Goal: Task Accomplishment & Management: Use online tool/utility

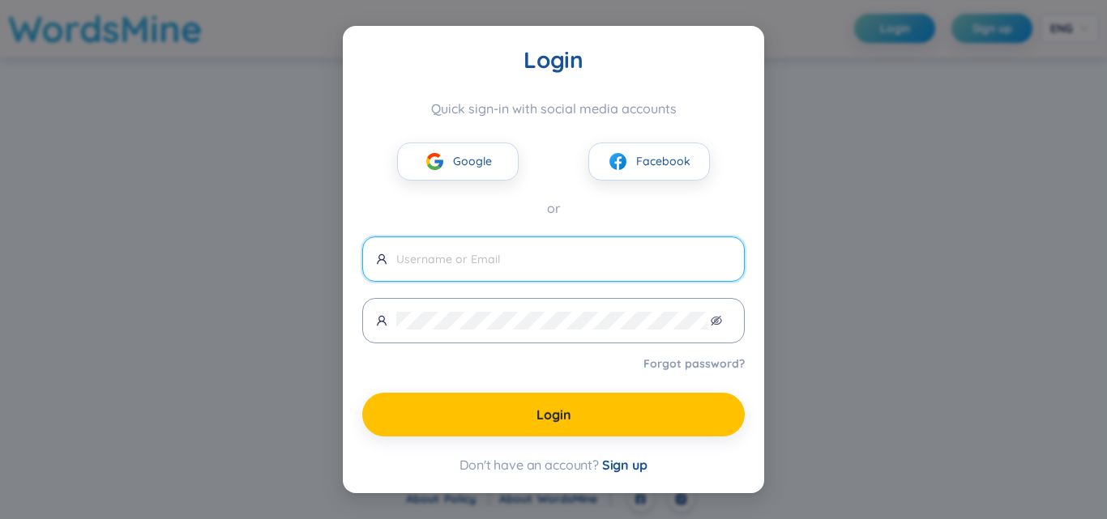
click at [801, 161] on div "Login Quick sign-in with social media accounts Google Facebook or Forgot passwo…" at bounding box center [553, 259] width 1107 height 519
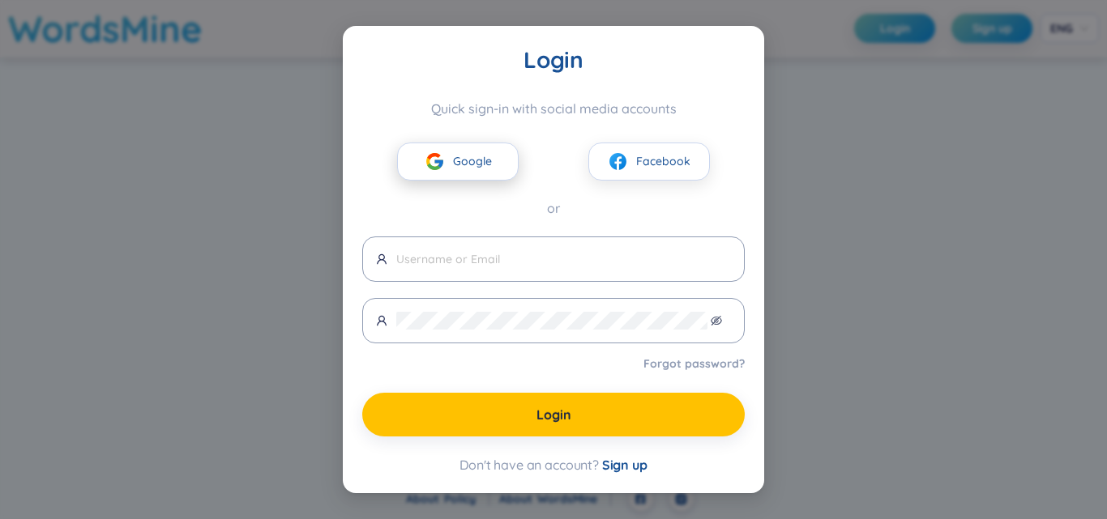
click at [494, 157] on button "Google" at bounding box center [458, 162] width 122 height 38
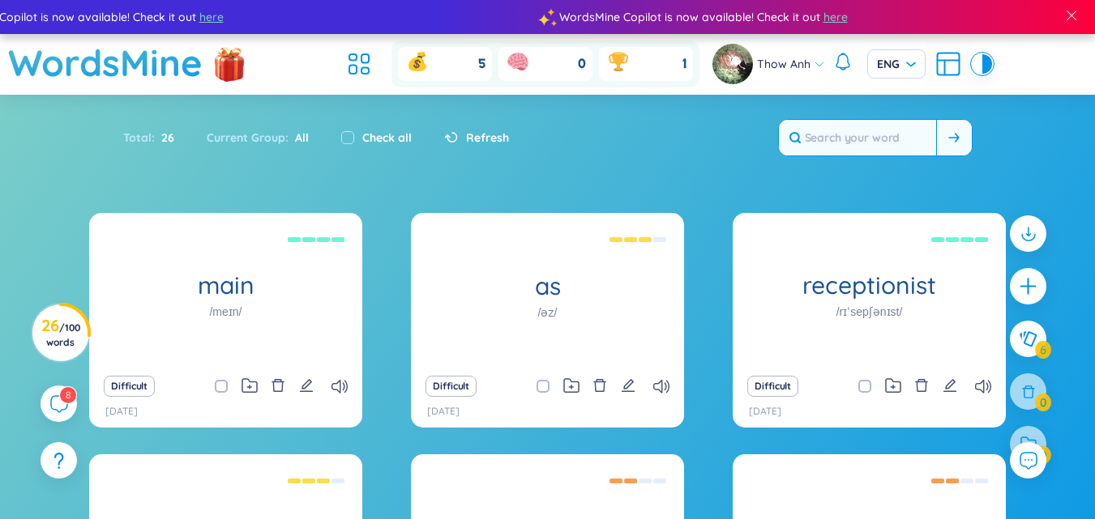
click at [866, 139] on input "text" at bounding box center [857, 138] width 157 height 36
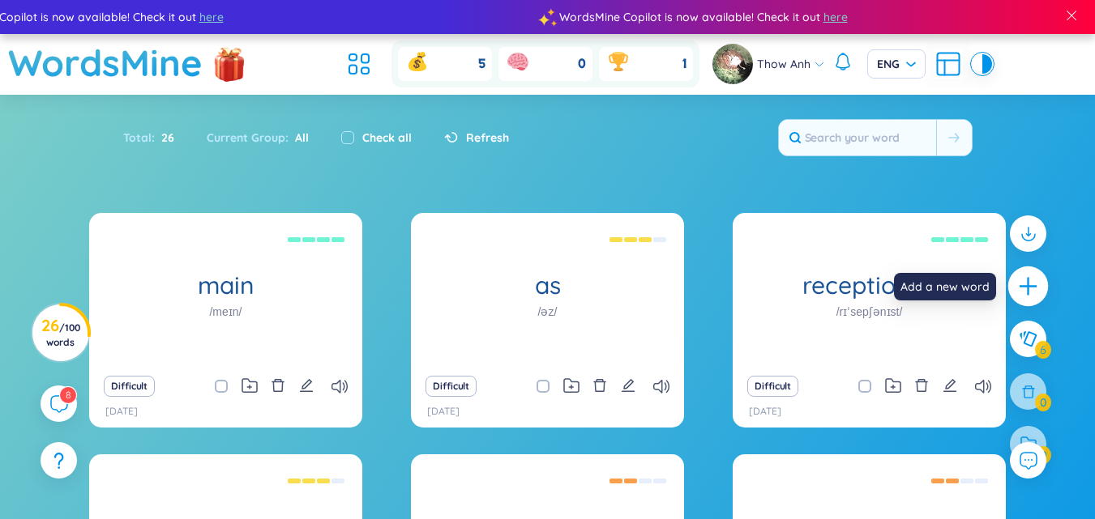
click at [1024, 273] on div at bounding box center [1028, 287] width 41 height 41
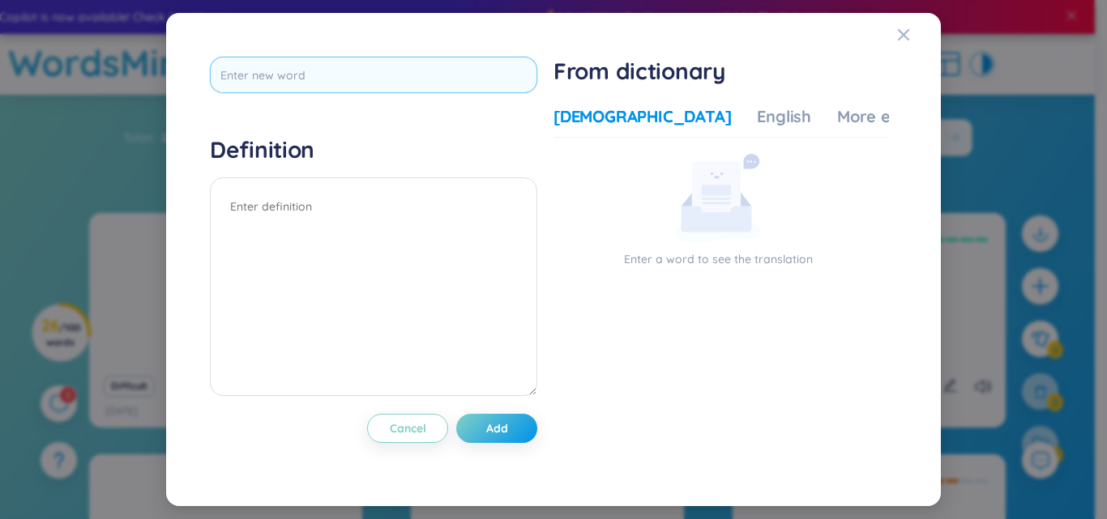
click at [381, 78] on input "text" at bounding box center [373, 75] width 327 height 36
type input "reponsible"
click at [391, 165] on div "Definition" at bounding box center [373, 268] width 327 height 266
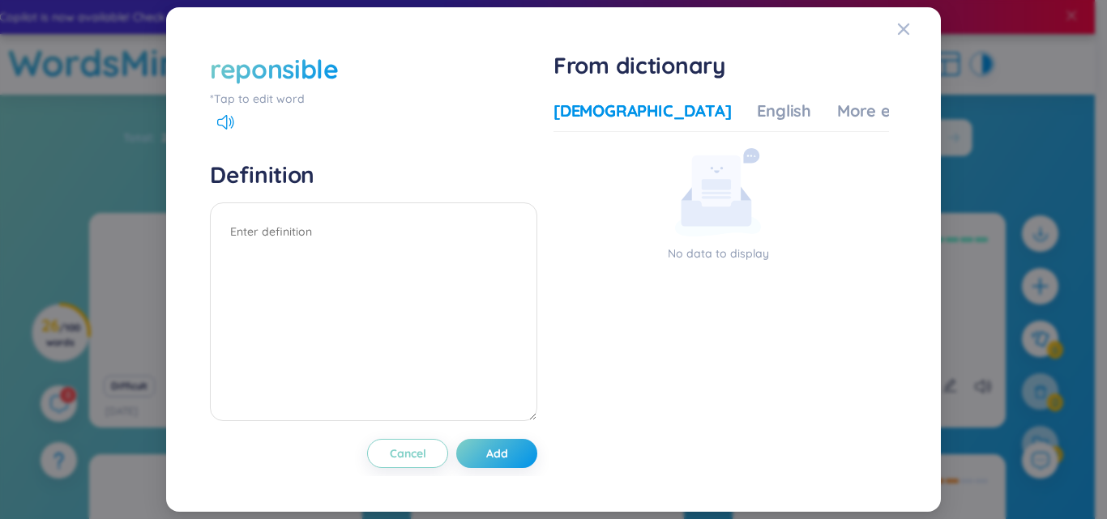
click at [379, 62] on div "reponsible" at bounding box center [373, 69] width 327 height 36
click at [346, 72] on div "reponsible" at bounding box center [373, 69] width 327 height 36
click at [334, 81] on div "reponsible" at bounding box center [274, 69] width 129 height 36
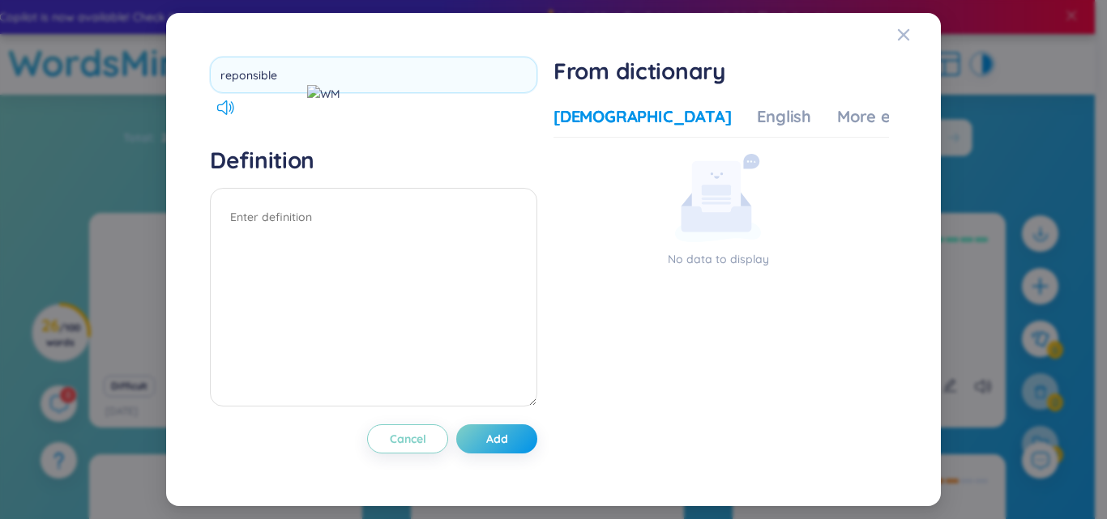
drag, startPoint x: 337, startPoint y: 82, endPoint x: 136, endPoint y: 82, distance: 201.0
click at [136, 82] on div "reponsible Definition Cancel Add From dictionary Vietnamese English More exampl…" at bounding box center [553, 259] width 1107 height 519
type input "chịu trách nhiệm"
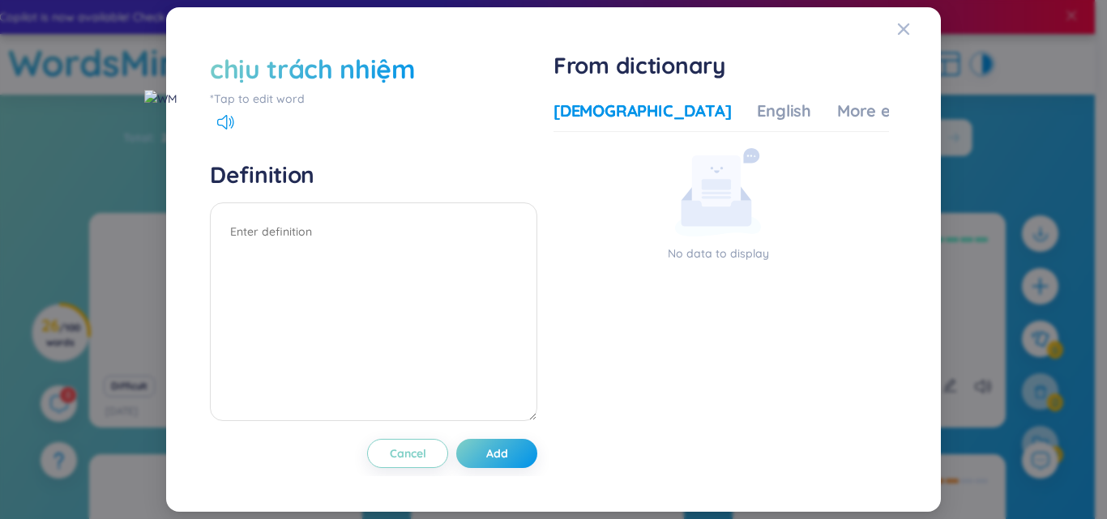
drag, startPoint x: 413, startPoint y: 62, endPoint x: 433, endPoint y: 71, distance: 21.4
click at [413, 63] on div "chịu trách nhiệm" at bounding box center [373, 69] width 327 height 36
click at [404, 67] on div "chịu trách nhiệm" at bounding box center [313, 69] width 206 height 36
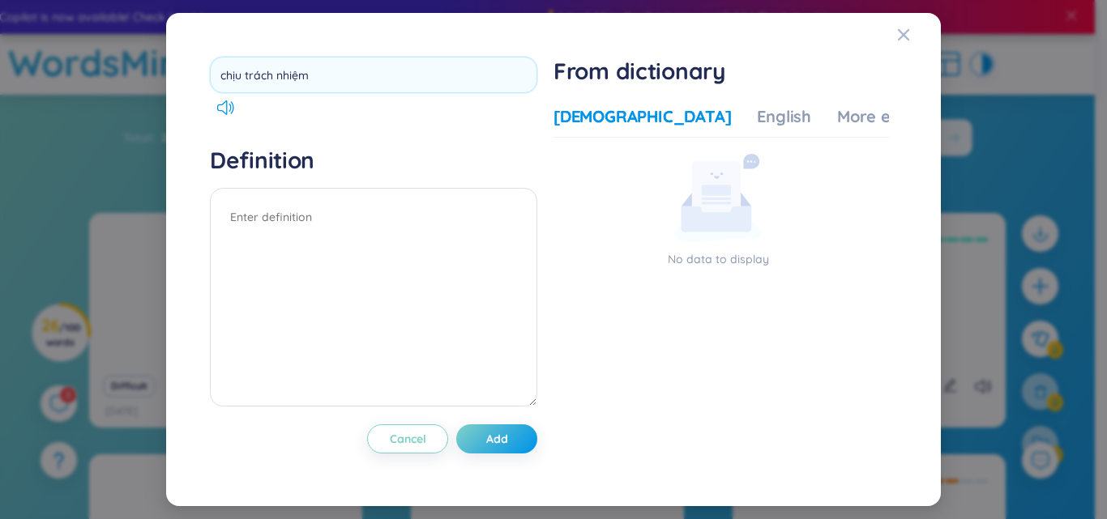
click at [122, 78] on div "chịu trách nhiệm Definition Cancel Add From dictionary Vietnamese English More …" at bounding box center [553, 259] width 1107 height 519
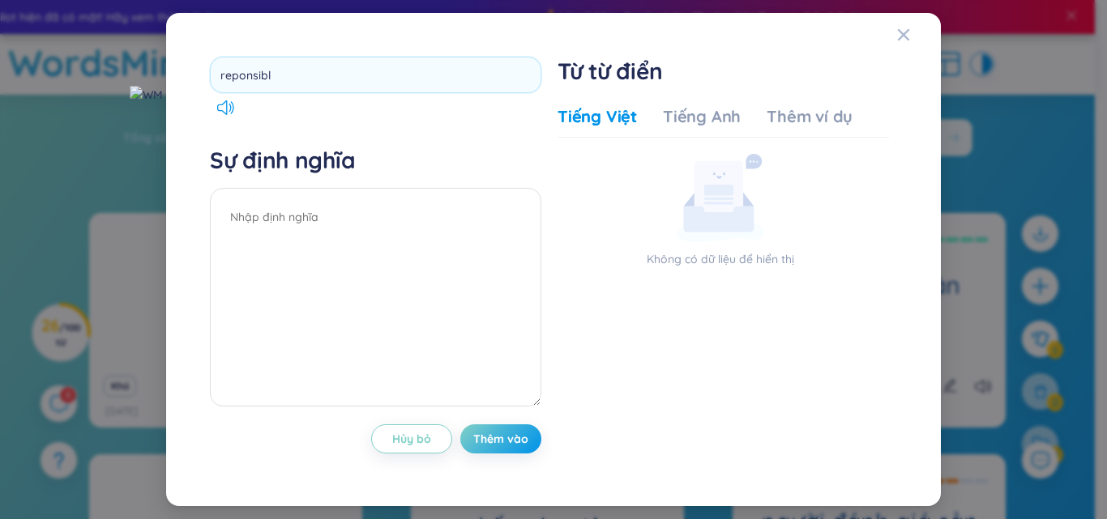
type input "reponsible"
click at [354, 142] on div "reponsible Sự định nghĩa Hủy bỏ Thêm vào" at bounding box center [375, 260] width 331 height 406
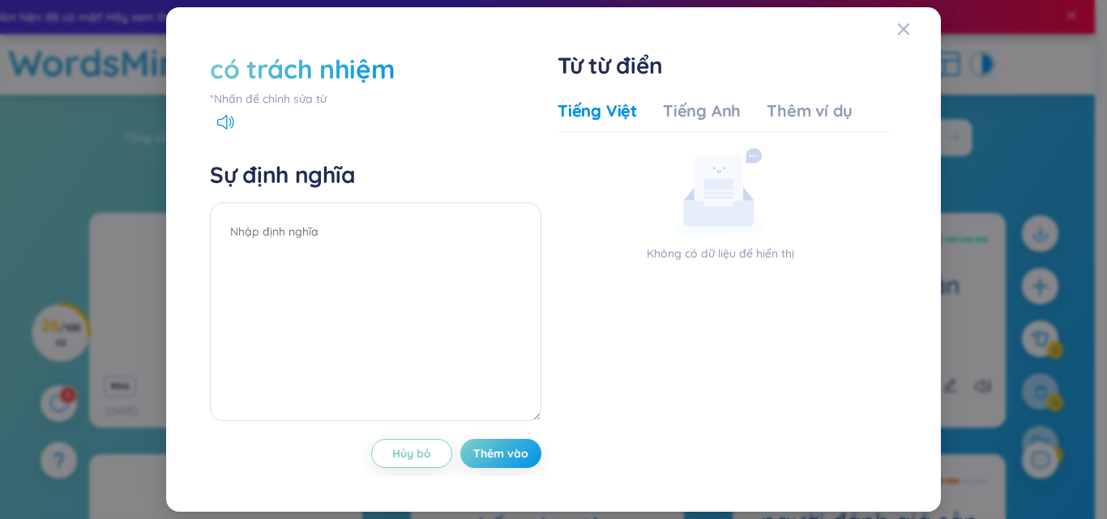
click at [911, 21] on span "Đóng" at bounding box center [919, 29] width 44 height 44
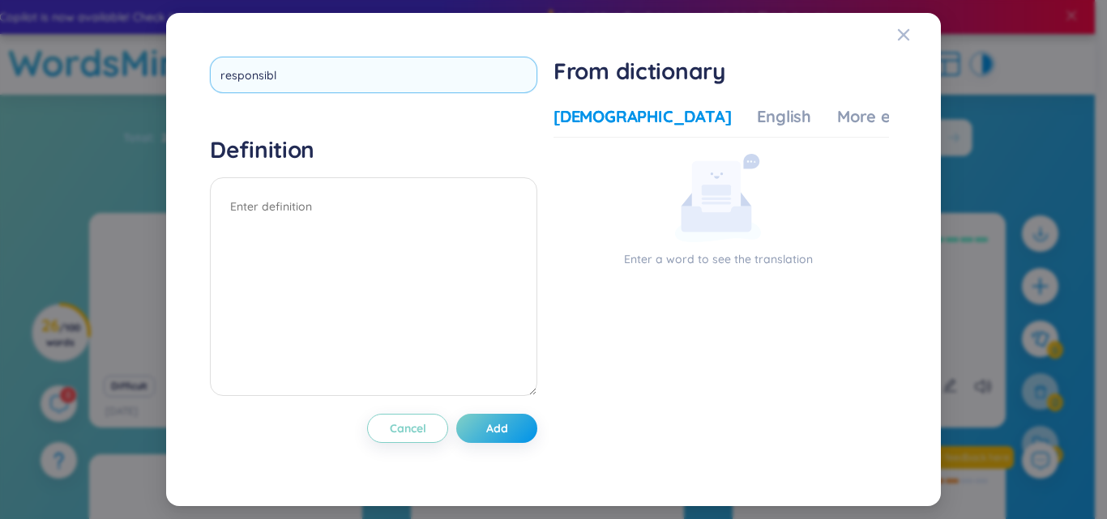
type input "responsible"
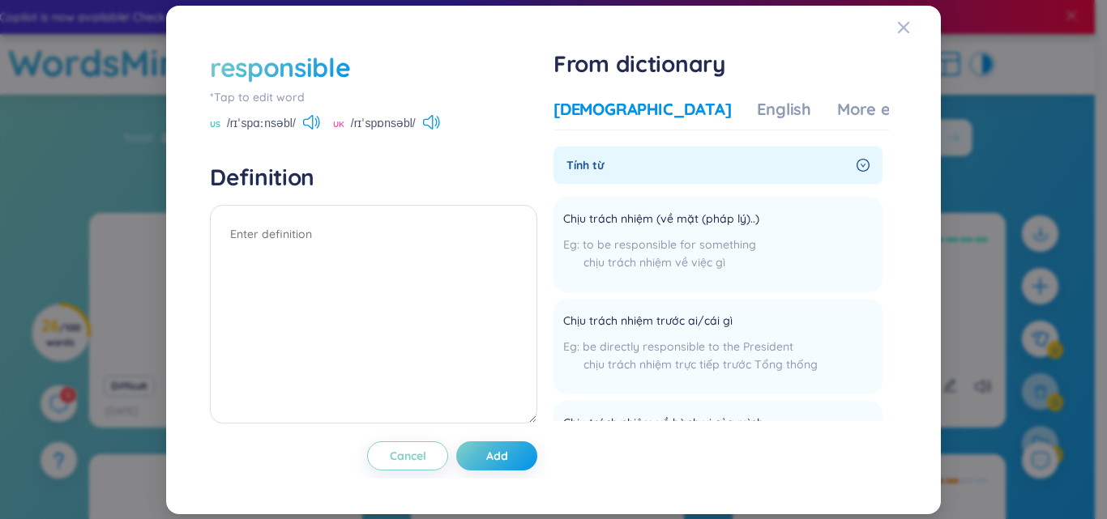
click at [345, 58] on div "responsible" at bounding box center [280, 67] width 140 height 36
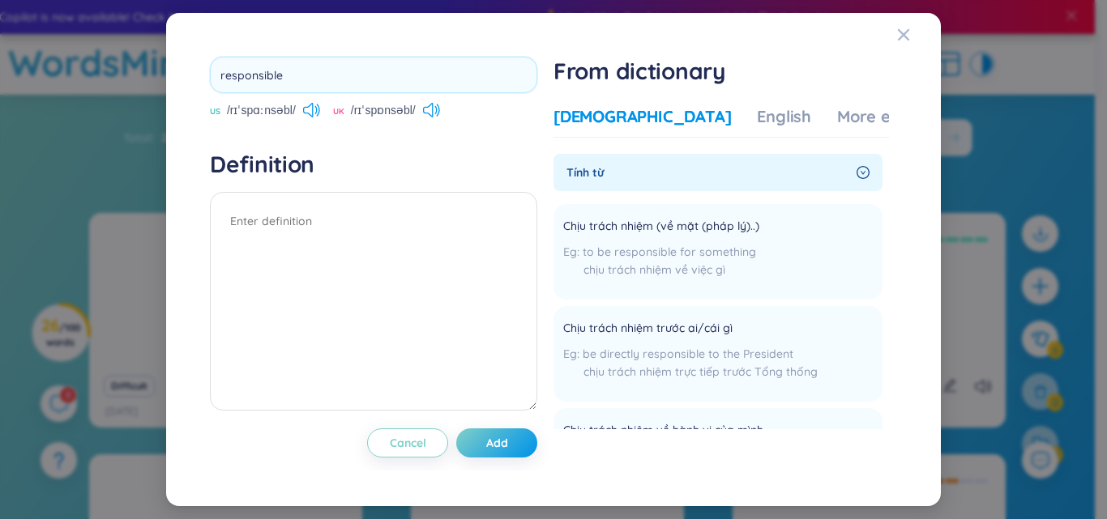
drag, startPoint x: 224, startPoint y: 68, endPoint x: 130, endPoint y: 75, distance: 93.4
click at [130, 75] on div "responsible US /rɪˈspɑːnsəbl/ UK /rɪˈspɒnsəbl/ Definition Cancel Add From dicti…" at bounding box center [553, 259] width 1107 height 519
type input "conpany"
click at [459, 142] on div "conpany US /rɪˈspɑːnsəbl/ UK /rɪˈspɒnsəbl/ Definition Cancel Add" at bounding box center [373, 260] width 327 height 406
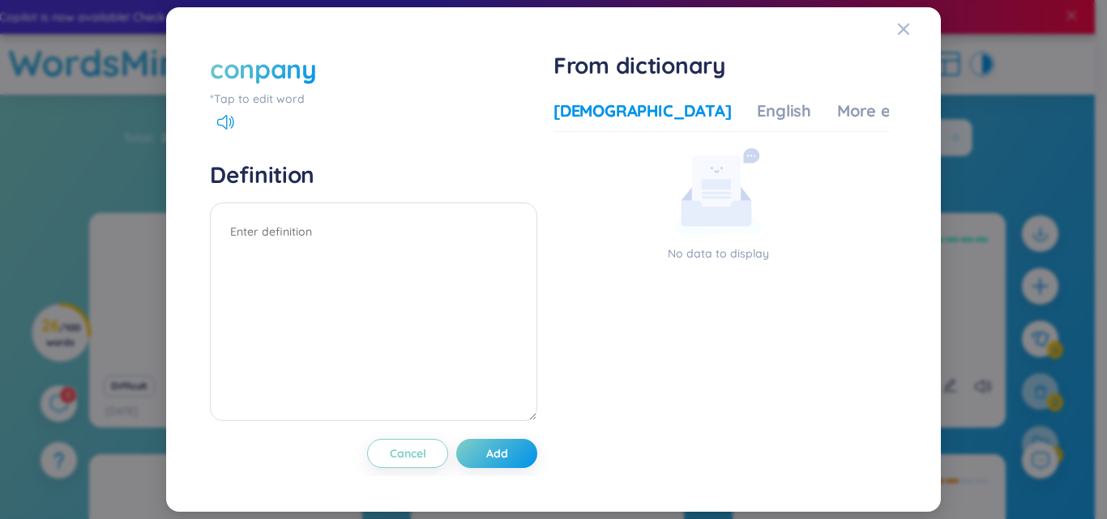
click at [316, 77] on div "conpany" at bounding box center [263, 69] width 107 height 36
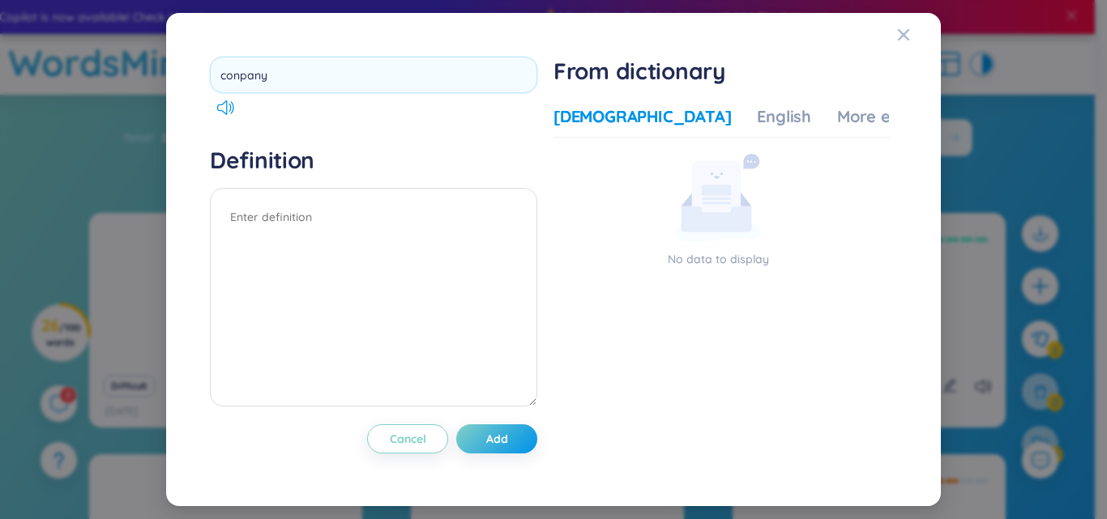
drag, startPoint x: 316, startPoint y: 77, endPoint x: 155, endPoint y: 77, distance: 161.3
click at [155, 77] on div "conpany Definition Cancel Add From dictionary Vietnamese English More examples …" at bounding box center [553, 259] width 1107 height 519
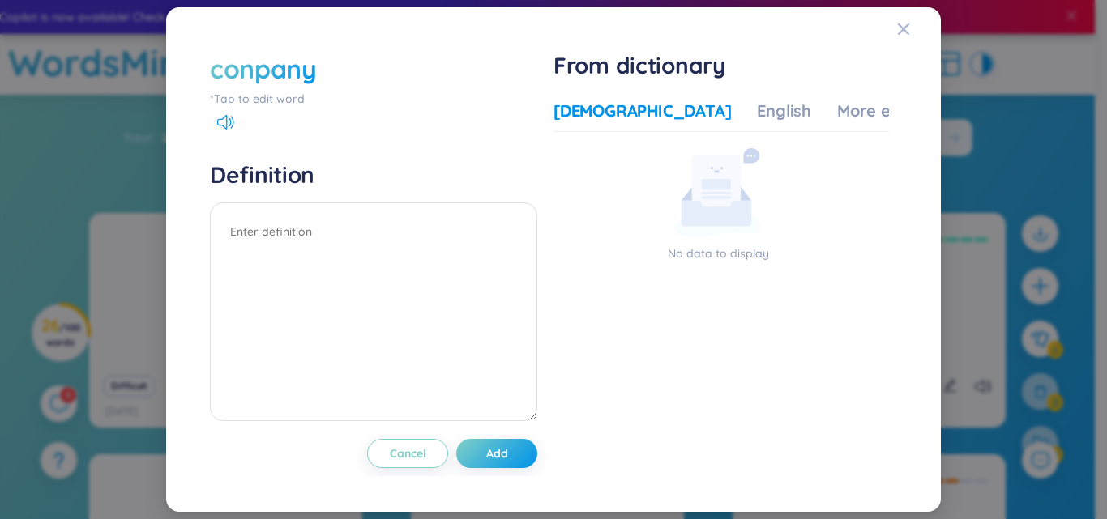
click at [253, 62] on div "conpany" at bounding box center [263, 69] width 107 height 36
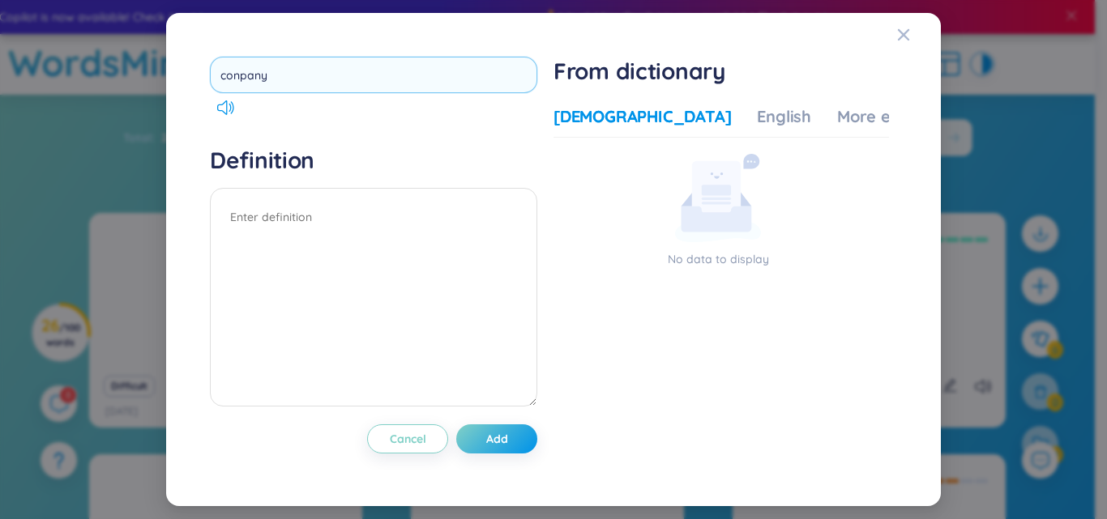
click at [251, 75] on input "conpany" at bounding box center [373, 75] width 327 height 36
click at [242, 79] on input "conpany" at bounding box center [373, 75] width 327 height 36
type input "company"
click at [372, 132] on div "company Definition Cancel Add" at bounding box center [373, 260] width 327 height 406
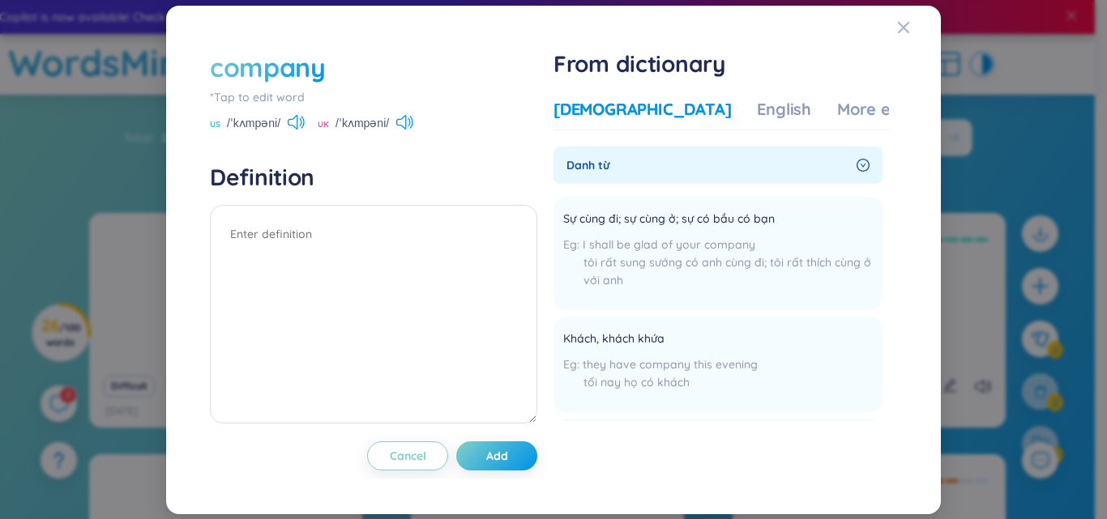
click at [334, 68] on div "company" at bounding box center [373, 67] width 327 height 36
drag, startPoint x: 327, startPoint y: 69, endPoint x: 306, endPoint y: 64, distance: 21.6
click at [304, 68] on div "company" at bounding box center [373, 67] width 327 height 36
click at [321, 54] on div "company" at bounding box center [268, 67] width 116 height 36
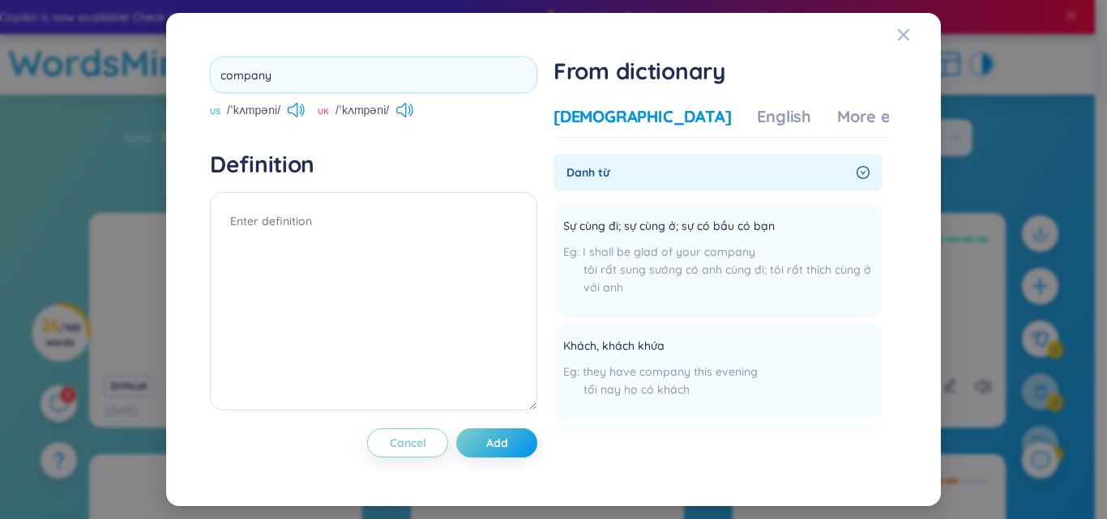
drag, startPoint x: 272, startPoint y: 68, endPoint x: 168, endPoint y: 73, distance: 104.7
click at [168, 73] on div "company US /ˈkʌmpəni/ [GEOGRAPHIC_DATA] /ˈkʌmpəni/ Definition Cancel Add From d…" at bounding box center [553, 260] width 775 height 494
click at [229, 78] on input "financial" at bounding box center [373, 75] width 327 height 36
click at [323, 73] on input "financial" at bounding box center [373, 75] width 327 height 36
type input "financial"
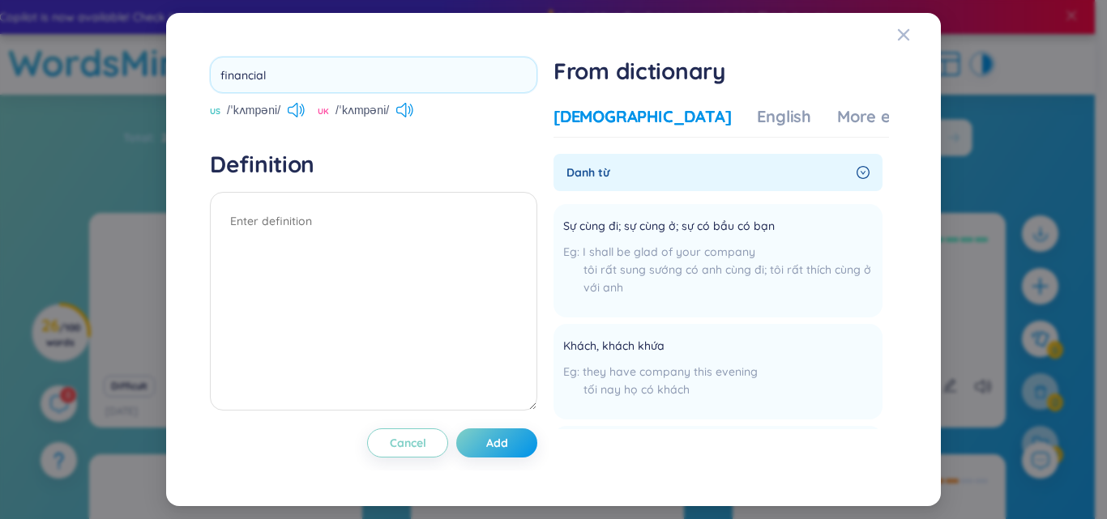
click at [380, 163] on h4 "Definition" at bounding box center [373, 164] width 327 height 29
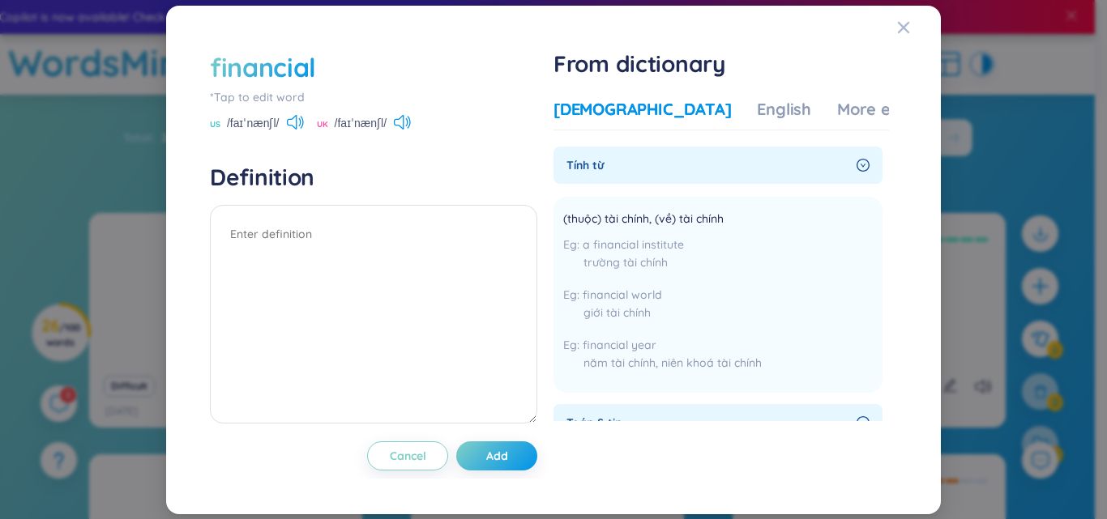
click at [340, 66] on div "financial" at bounding box center [373, 67] width 327 height 36
drag, startPoint x: 325, startPoint y: 70, endPoint x: 316, endPoint y: 71, distance: 9.1
click at [324, 71] on div "financial" at bounding box center [373, 67] width 327 height 36
click at [316, 71] on div "financial" at bounding box center [373, 67] width 327 height 36
click at [313, 71] on div "financial" at bounding box center [263, 67] width 106 height 36
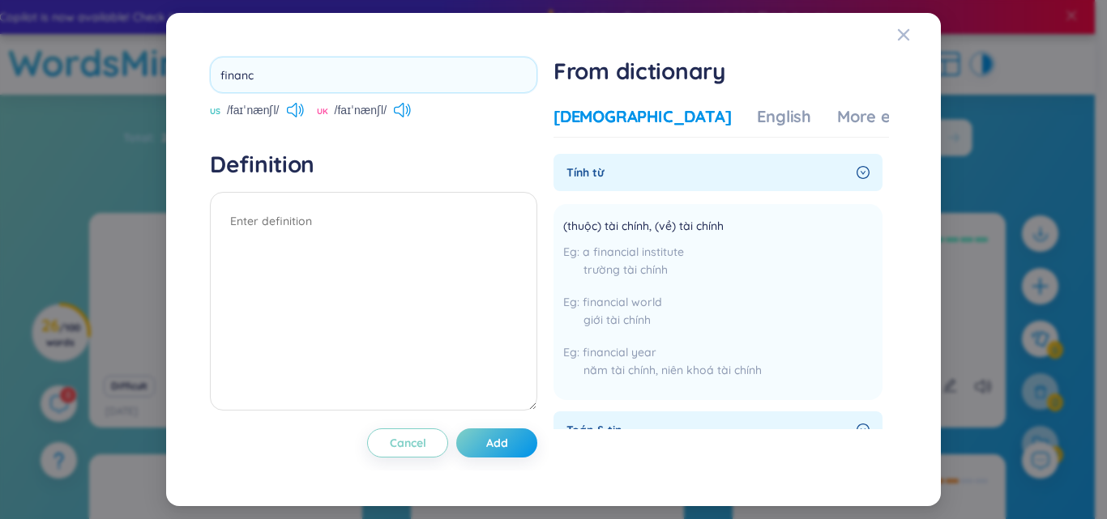
type input "finance"
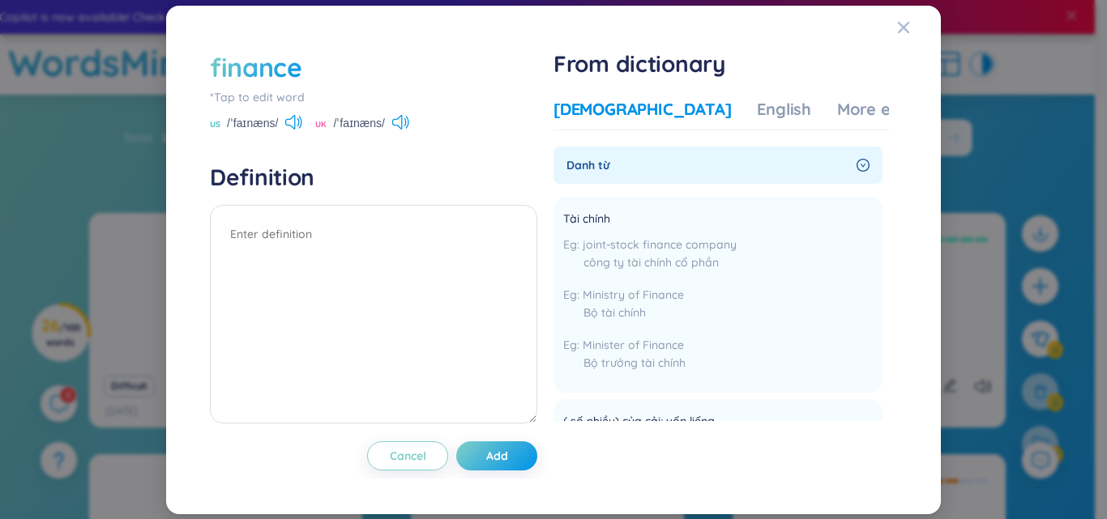
click at [314, 72] on div "finance" at bounding box center [373, 67] width 327 height 36
click at [305, 72] on div "finance" at bounding box center [373, 67] width 327 height 36
click at [298, 72] on div "finance" at bounding box center [256, 67] width 92 height 36
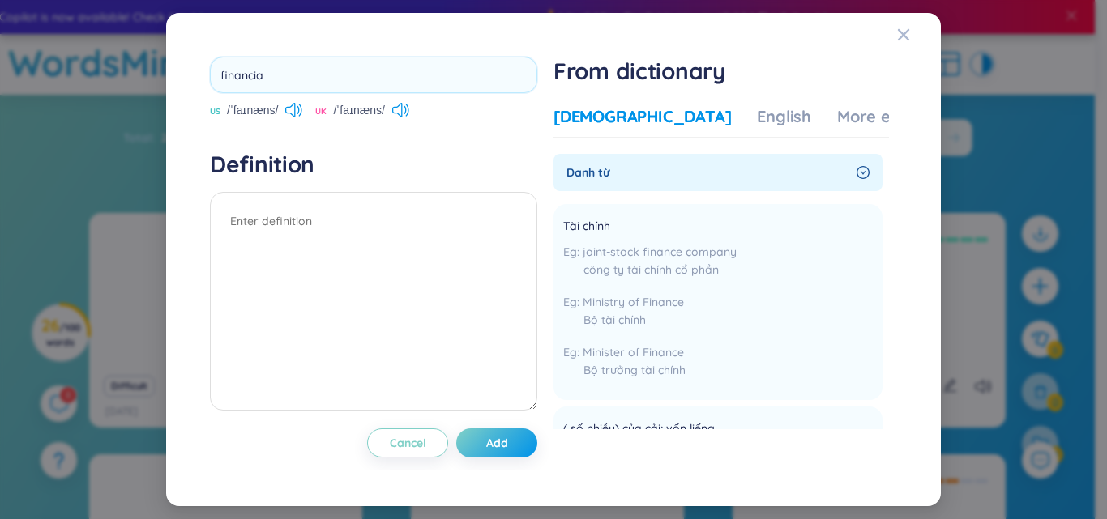
type input "financial"
click at [348, 169] on h4 "Definition" at bounding box center [373, 164] width 327 height 29
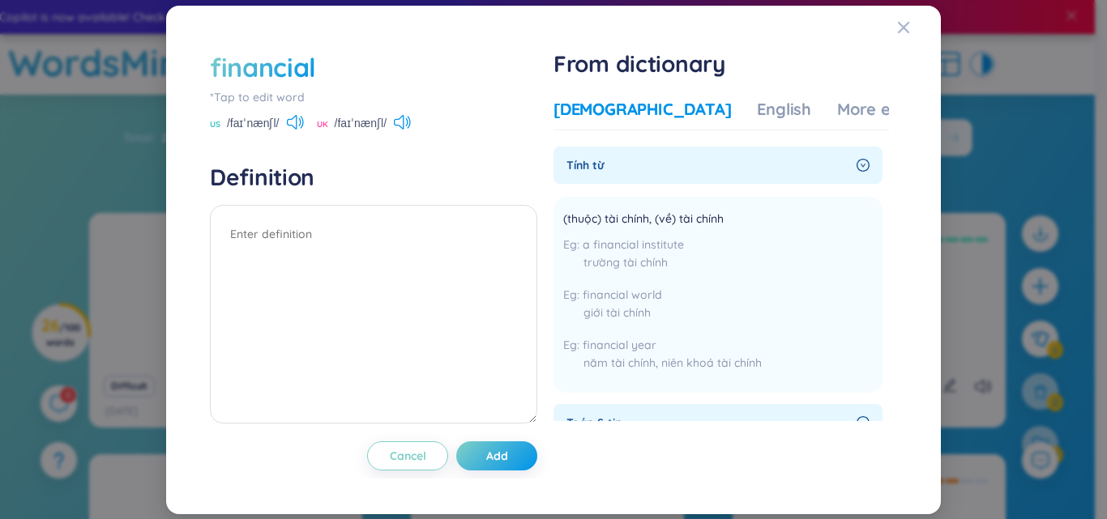
click at [324, 70] on div "financial" at bounding box center [373, 67] width 327 height 36
click at [320, 71] on div "financial" at bounding box center [373, 67] width 327 height 36
click at [315, 71] on div "financial" at bounding box center [373, 67] width 327 height 36
drag, startPoint x: 312, startPoint y: 72, endPoint x: 183, endPoint y: 74, distance: 128.9
click at [183, 74] on div "financial *Tap to edit word US /faɪˈnænʃl/ [GEOGRAPHIC_DATA] /faɪˈnænʃl/ Defini…" at bounding box center [553, 260] width 775 height 509
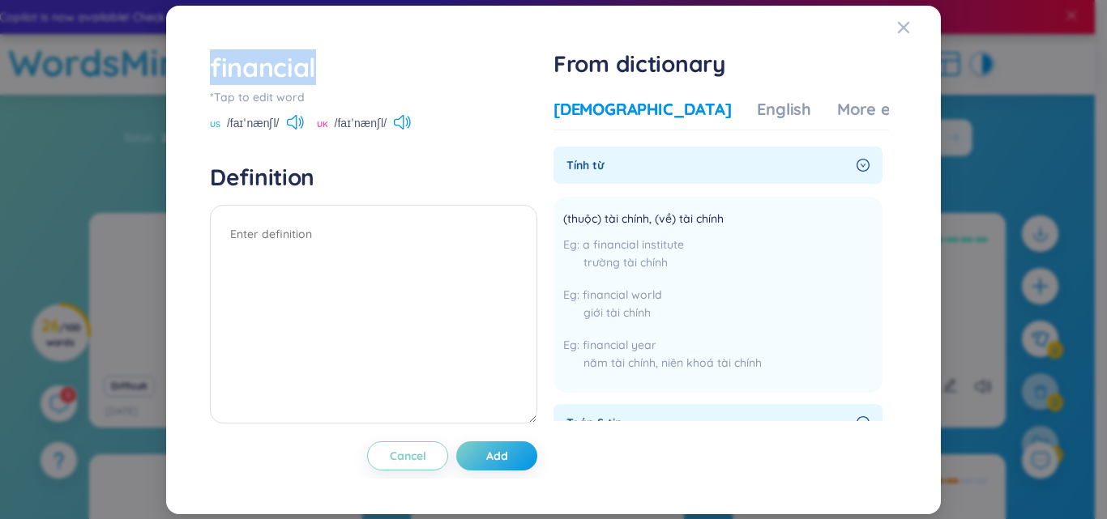
click at [251, 79] on div "financial" at bounding box center [263, 67] width 106 height 36
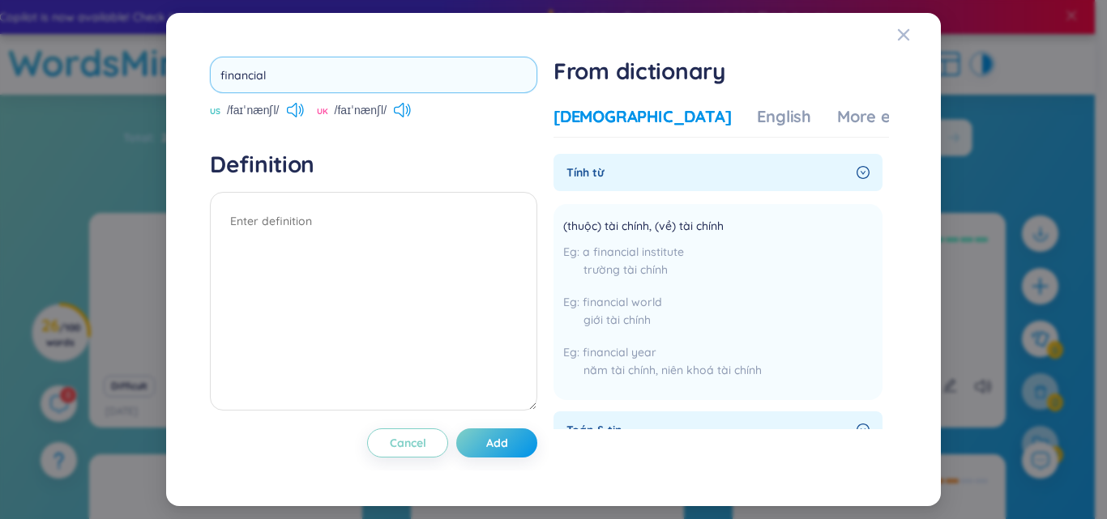
click at [254, 71] on input "financial" at bounding box center [373, 75] width 327 height 36
type input "records"
click at [387, 143] on div "records US /faɪˈnænʃl/ UK /faɪˈnænʃl/ Definition Cancel Add" at bounding box center [373, 260] width 327 height 406
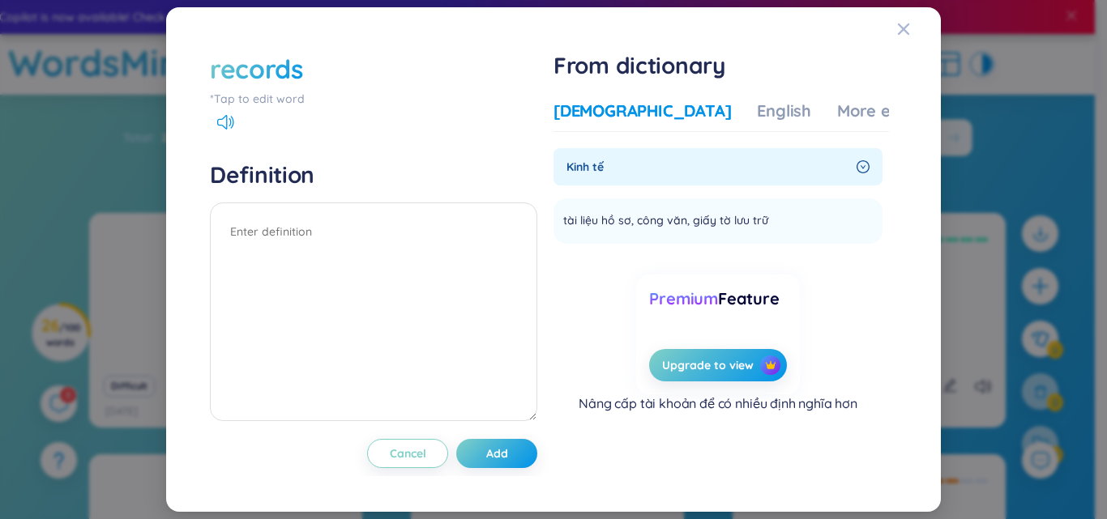
click at [270, 102] on div "*Tap to edit word" at bounding box center [373, 99] width 327 height 18
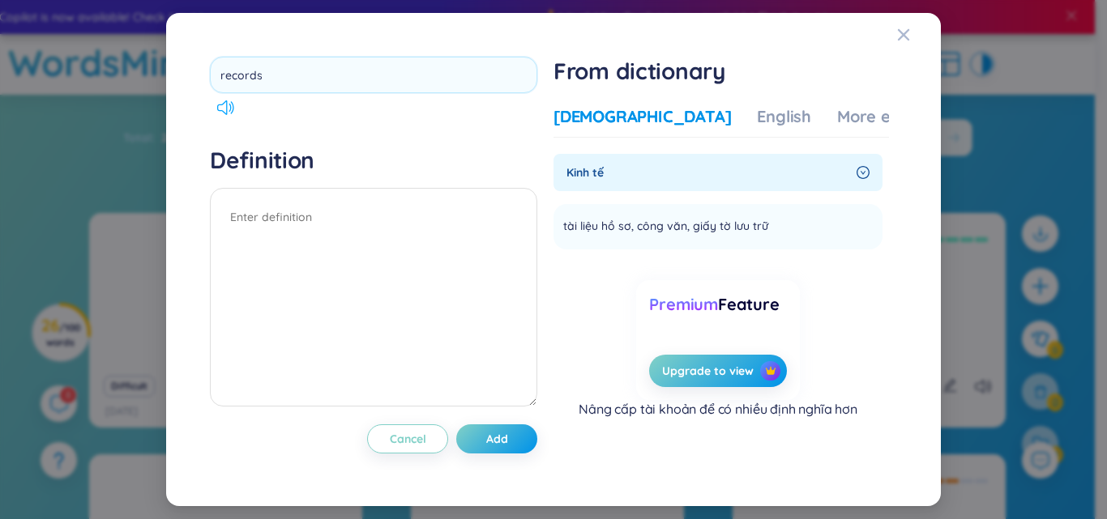
click at [220, 109] on div "records" at bounding box center [373, 86] width 327 height 58
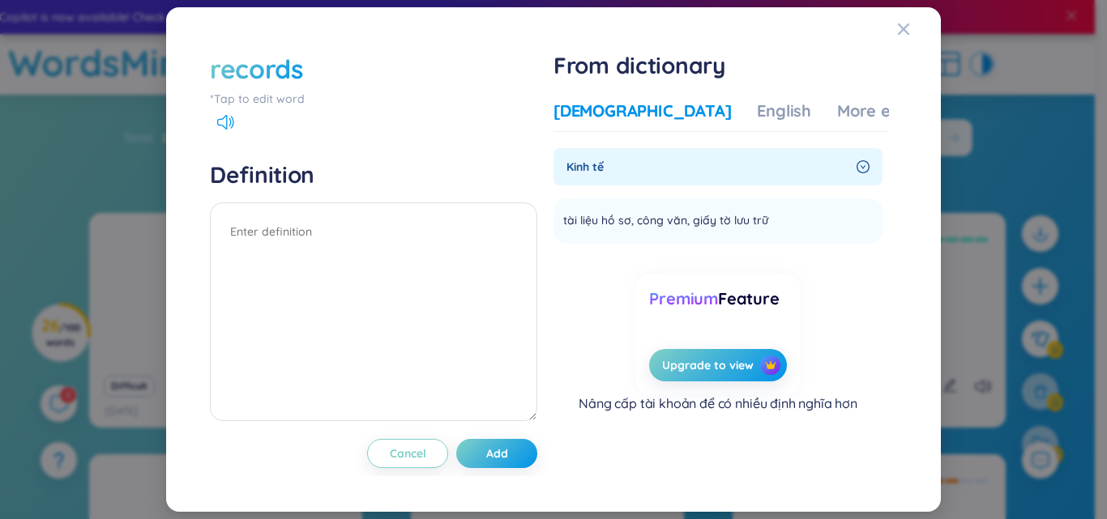
click at [212, 119] on div at bounding box center [222, 124] width 24 height 11
click at [222, 122] on icon at bounding box center [225, 122] width 17 height 15
click at [323, 63] on div "records" at bounding box center [373, 69] width 327 height 36
click at [304, 70] on div "records" at bounding box center [373, 69] width 327 height 36
click at [295, 76] on div "records" at bounding box center [256, 69] width 93 height 36
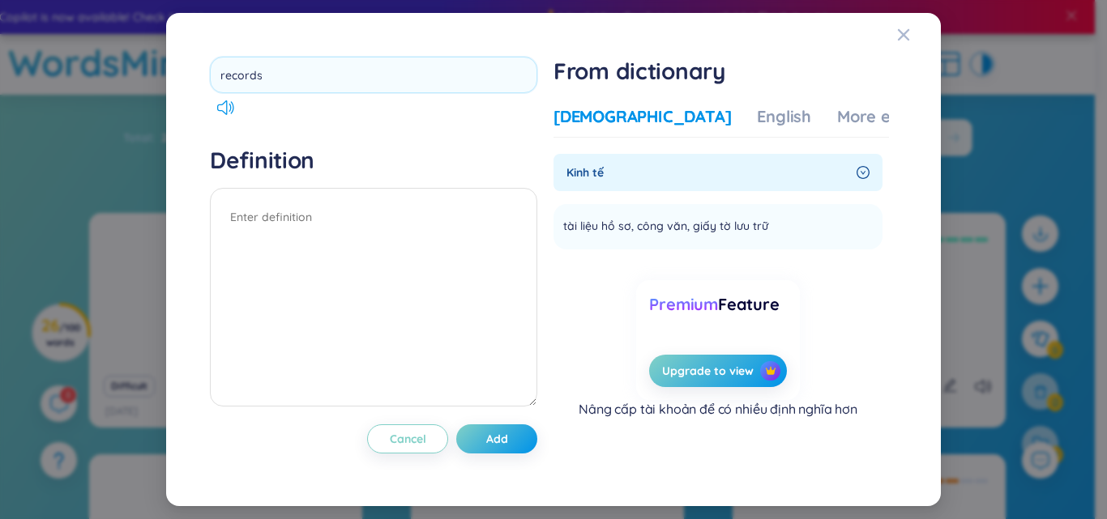
drag, startPoint x: 269, startPoint y: 76, endPoint x: 203, endPoint y: 78, distance: 65.7
click at [192, 77] on div "records Definition Cancel Add From dictionary Vietnamese English More examples …" at bounding box center [554, 259] width 736 height 455
type input "admire"
click at [415, 136] on div "admire Definition Cancel Add" at bounding box center [373, 260] width 327 height 406
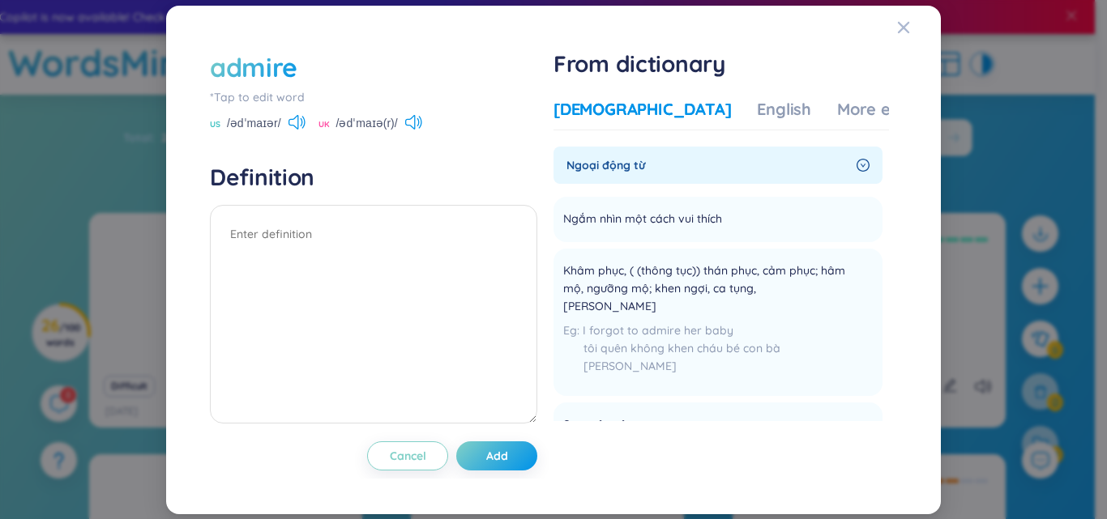
click at [294, 75] on div "admire" at bounding box center [254, 67] width 88 height 36
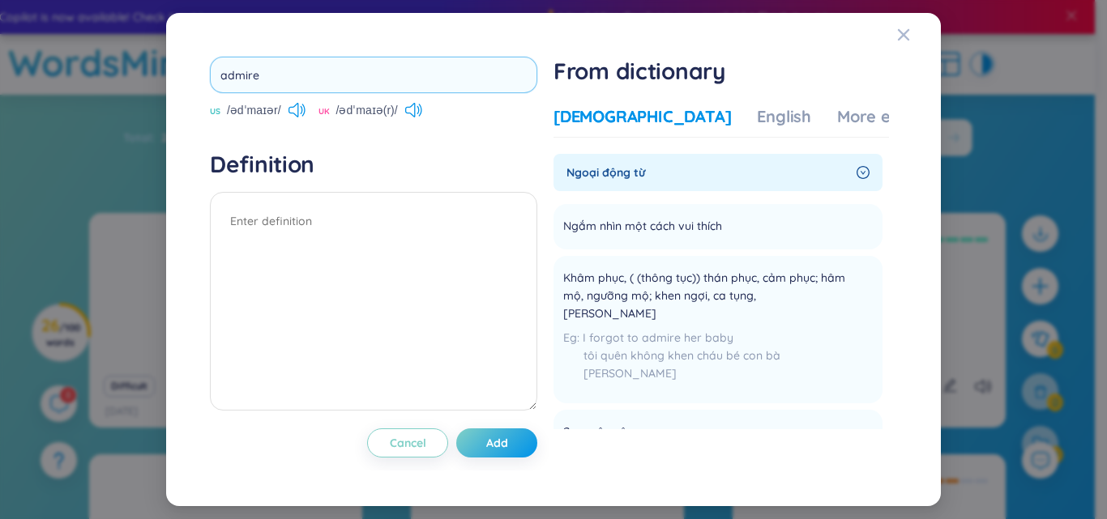
click at [280, 70] on input "admire" at bounding box center [373, 75] width 327 height 36
drag, startPoint x: 258, startPoint y: 71, endPoint x: 203, endPoint y: 68, distance: 54.4
click at [203, 68] on div "admire US /ədˈmaɪər/ UK /ədˈmaɪə(r)/ Definition Cancel Add From dictionary Viet…" at bounding box center [553, 260] width 703 height 422
type input "diary"
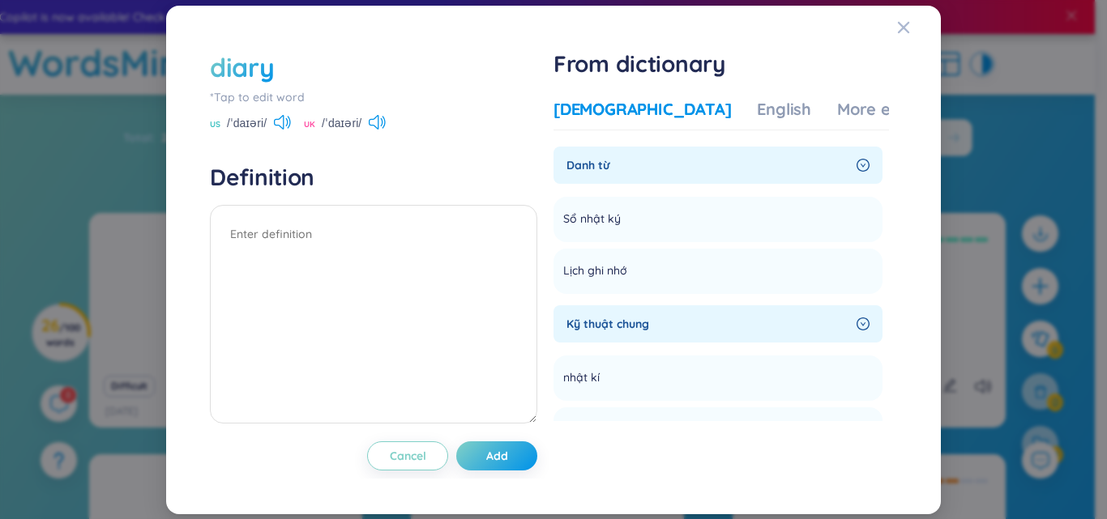
scroll to position [162, 0]
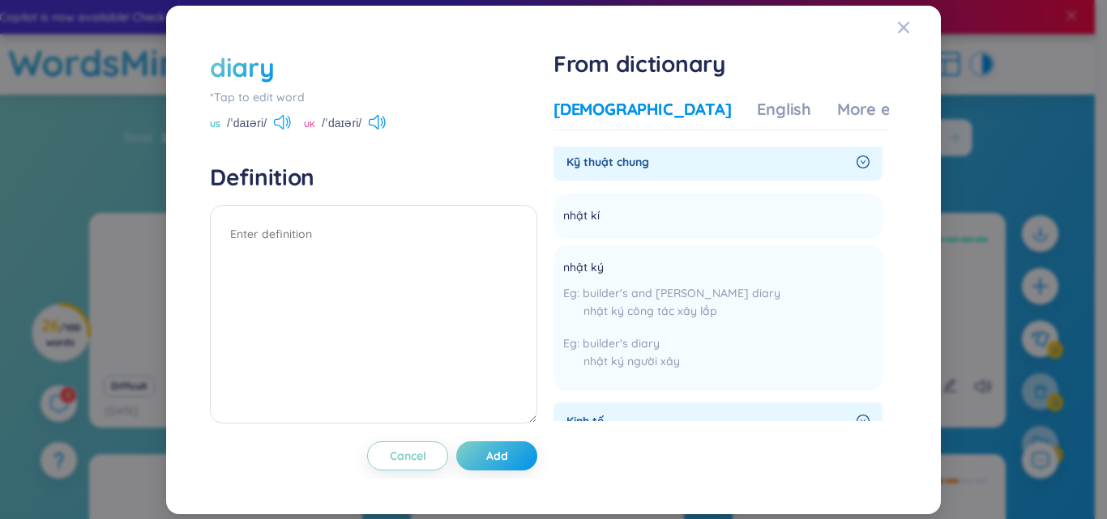
click at [280, 121] on icon at bounding box center [282, 122] width 17 height 15
click at [270, 62] on div "diary" at bounding box center [242, 67] width 64 height 36
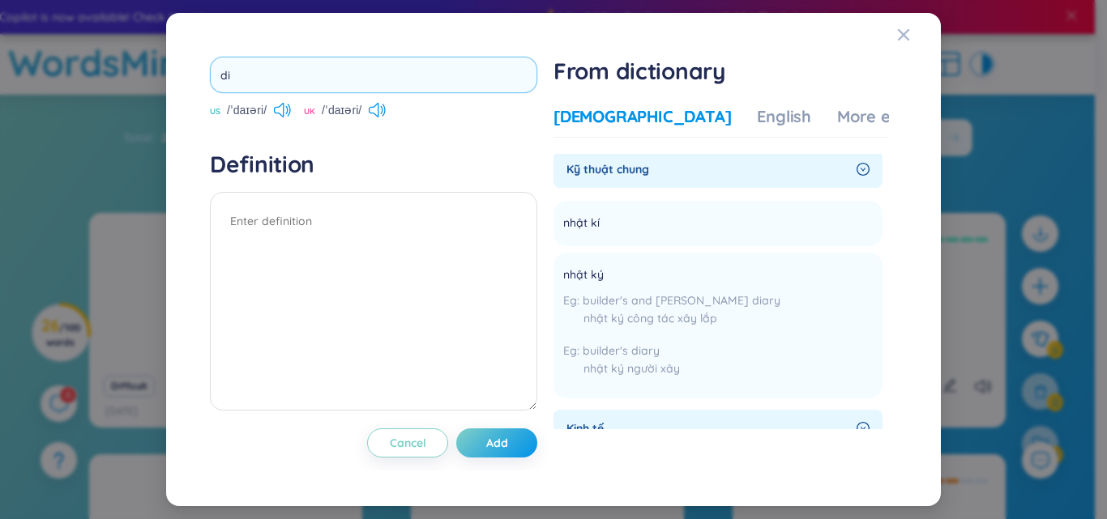
type input "d"
type input "medincine"
click at [374, 129] on div "medincine US /ˈdaɪəri/ [GEOGRAPHIC_DATA] /ˈdaɪəri/ Definition Cancel Add" at bounding box center [373, 260] width 327 height 406
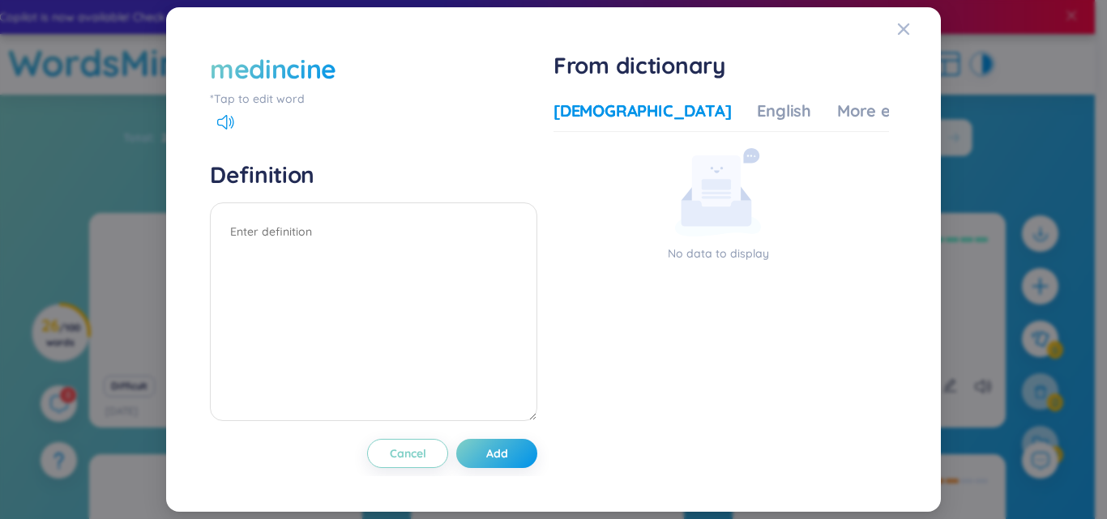
click at [282, 63] on div "medincine" at bounding box center [273, 69] width 126 height 36
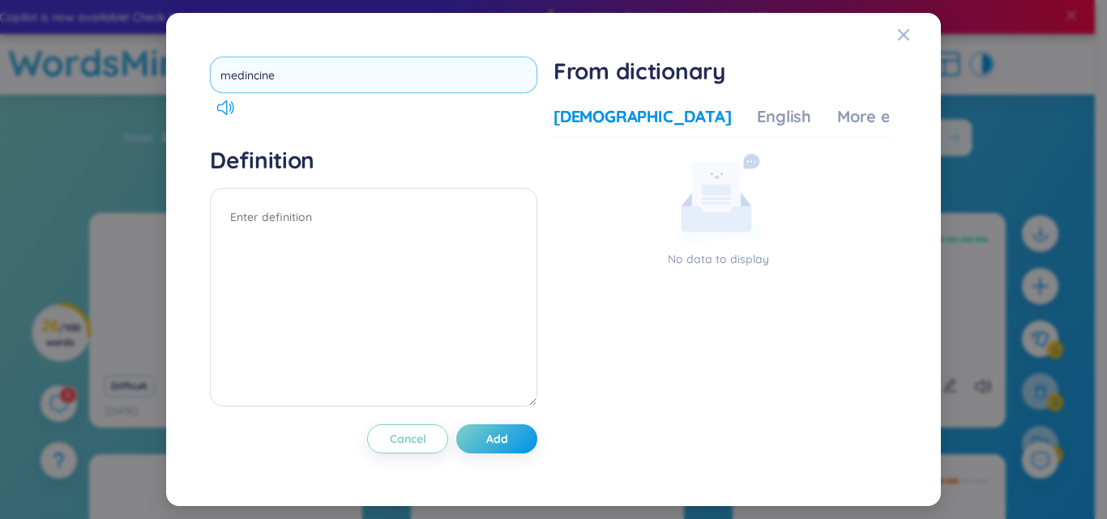
click at [250, 75] on input "medincine" at bounding box center [373, 75] width 327 height 36
type input "medicine"
click at [336, 121] on div "medicine Definition Cancel Add" at bounding box center [373, 260] width 327 height 406
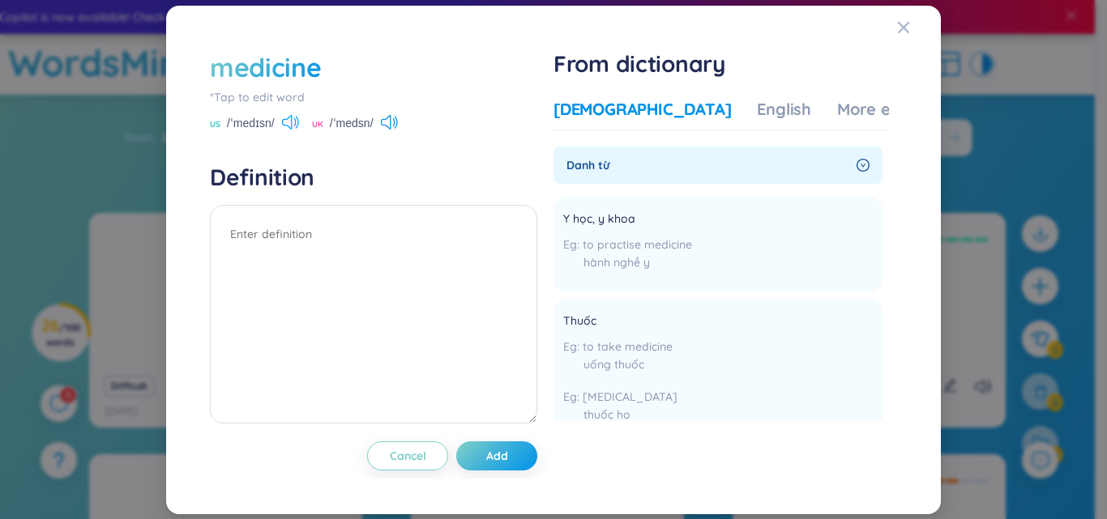
click at [294, 122] on icon at bounding box center [290, 122] width 17 height 15
click at [280, 66] on div "medicine" at bounding box center [265, 67] width 111 height 36
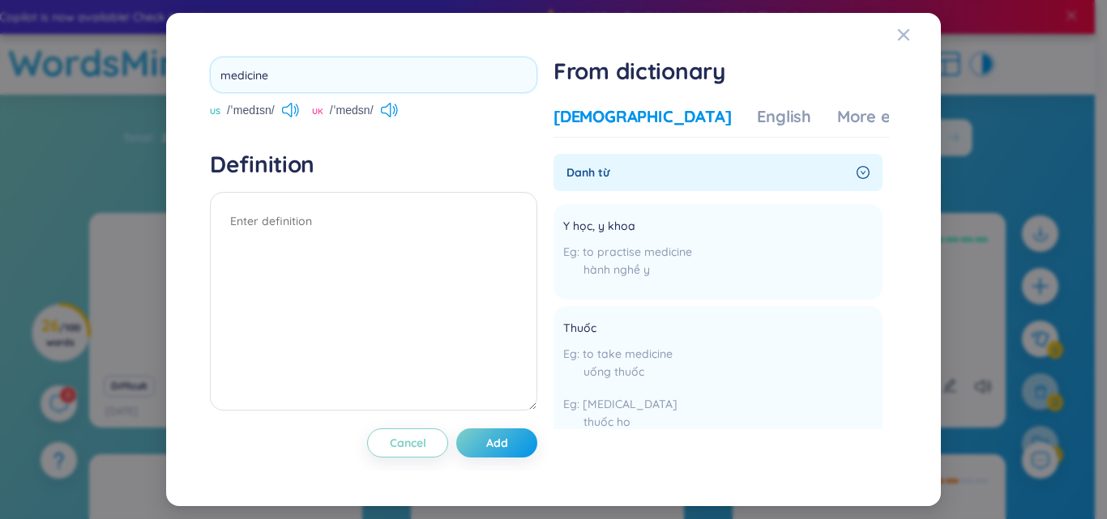
drag, startPoint x: 279, startPoint y: 73, endPoint x: 152, endPoint y: 74, distance: 126.4
click at [152, 74] on div "medicine US /ˈmedɪsn/ [GEOGRAPHIC_DATA] /ˈmedsn/ Definition Cancel Add From dic…" at bounding box center [553, 259] width 1107 height 519
type input "surgeon"
click at [289, 153] on div "surgeon US /ˈmedɪsn/ [GEOGRAPHIC_DATA] /ˈmedsn/ Definition Cancel Add" at bounding box center [373, 260] width 327 height 406
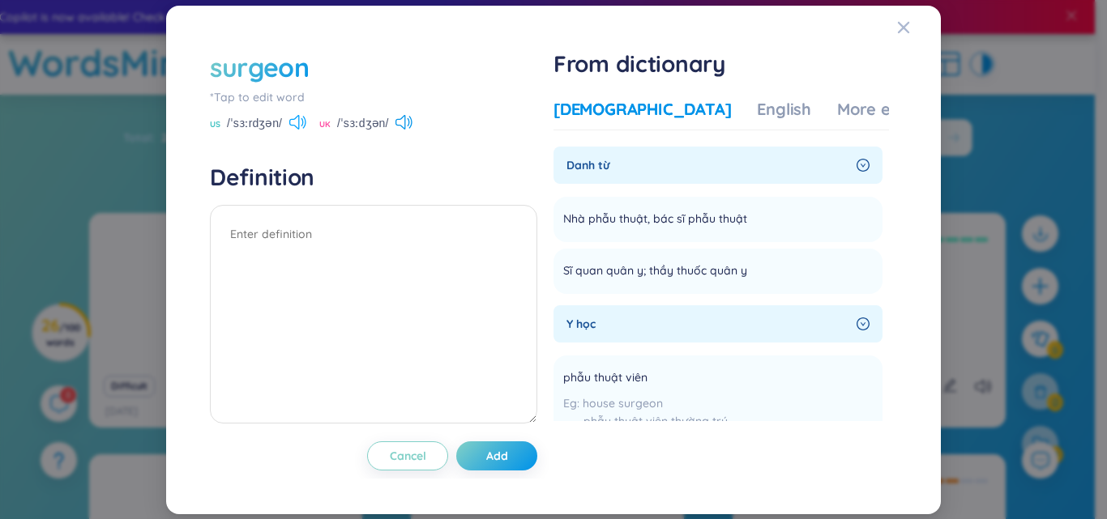
click at [294, 121] on icon at bounding box center [297, 122] width 17 height 15
click at [310, 68] on div "surgeon" at bounding box center [373, 67] width 327 height 36
click at [305, 72] on div "surgeon" at bounding box center [260, 67] width 100 height 36
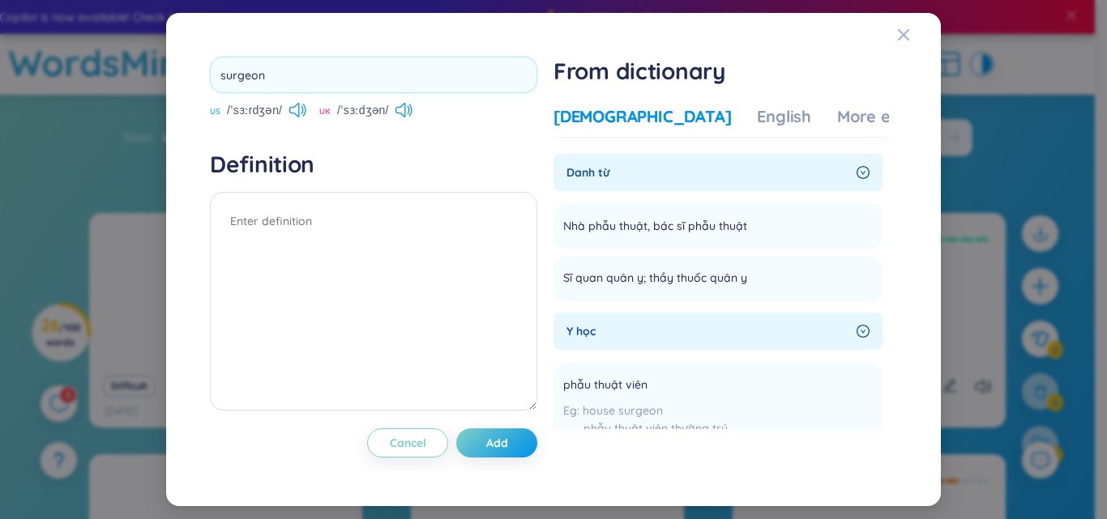
drag, startPoint x: 246, startPoint y: 79, endPoint x: 186, endPoint y: 80, distance: 60.0
click at [186, 80] on div "surgeon US /ˈsɜːrdʒən/ [GEOGRAPHIC_DATA] /ˈsɜːdʒən/ Definition Cancel Add From …" at bounding box center [554, 259] width 736 height 455
type input "enemy"
click at [391, 169] on h4 "Definition" at bounding box center [373, 164] width 327 height 29
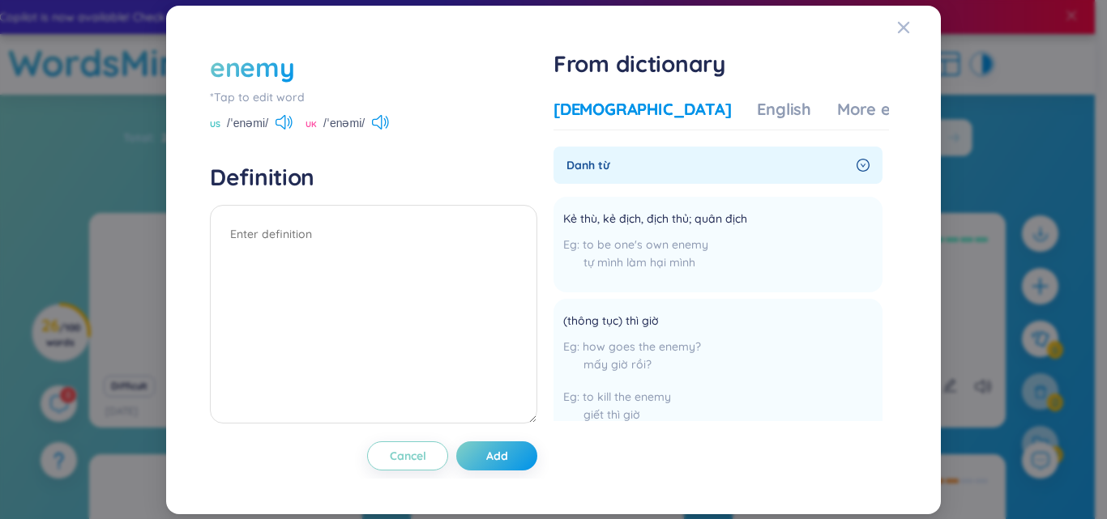
click at [282, 70] on div "enemy" at bounding box center [252, 67] width 84 height 36
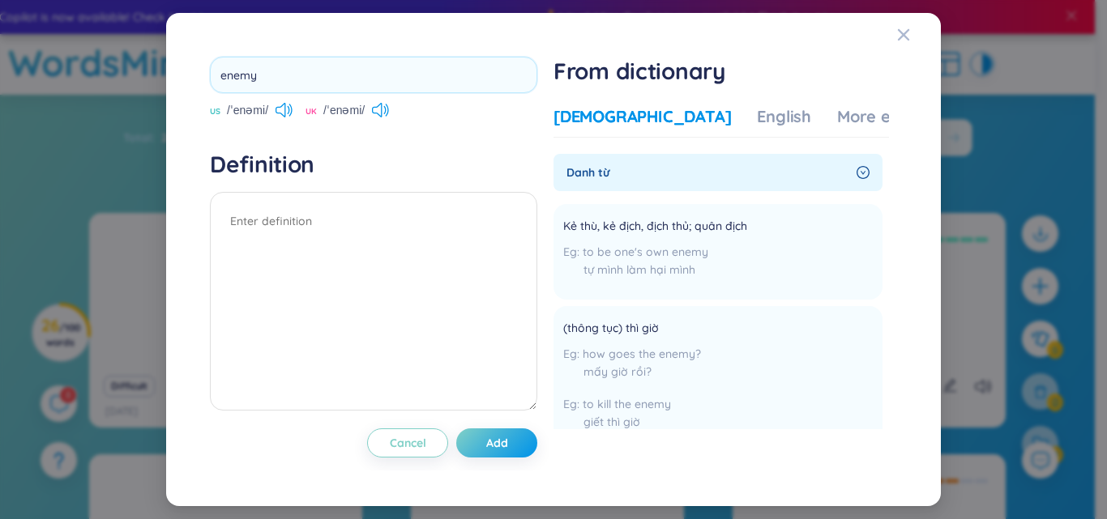
click at [281, 68] on input "enemy" at bounding box center [373, 75] width 327 height 36
type input "soldier"
click at [353, 130] on div "soldier US /ˈenəmi/ UK /ˈenəmi/ Definition Cancel Add" at bounding box center [373, 260] width 327 height 406
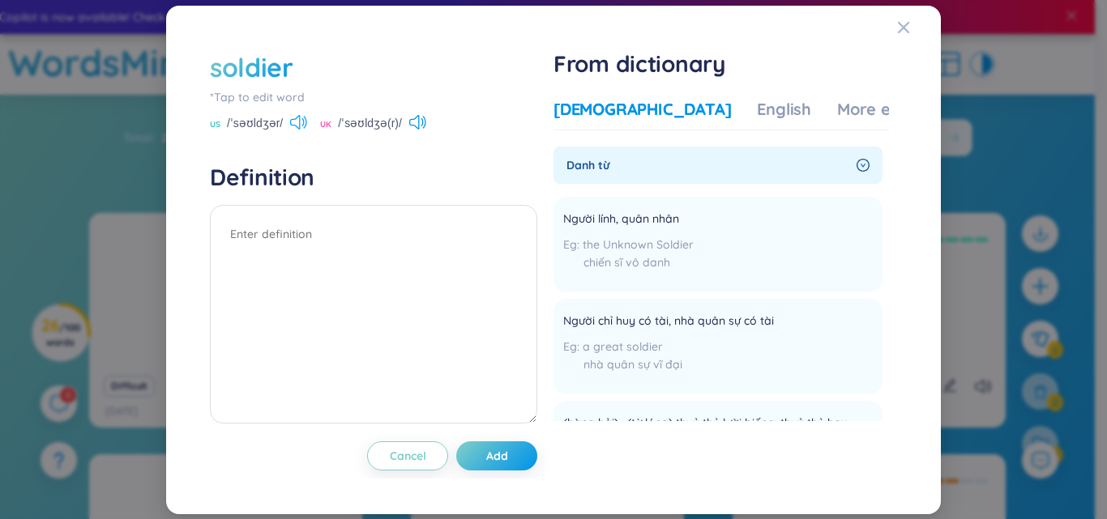
click at [305, 126] on icon at bounding box center [298, 122] width 17 height 15
click at [306, 147] on div "soldier *Tap to edit word US /ˈsəʊldʒər/ [GEOGRAPHIC_DATA] /ˈsəʊldʒə(r)/ Defini…" at bounding box center [373, 259] width 327 height 421
click at [233, 83] on div "soldier" at bounding box center [251, 67] width 83 height 36
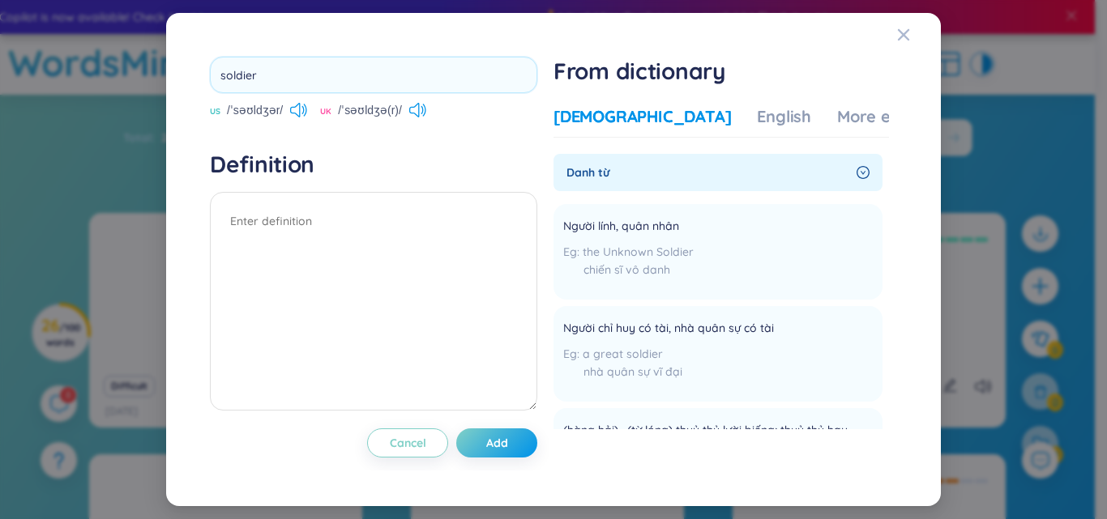
click at [243, 70] on input "soldier" at bounding box center [373, 75] width 327 height 36
drag, startPoint x: 233, startPoint y: 83, endPoint x: 238, endPoint y: 70, distance: 13.8
click at [242, 70] on input "soldier" at bounding box center [373, 75] width 327 height 36
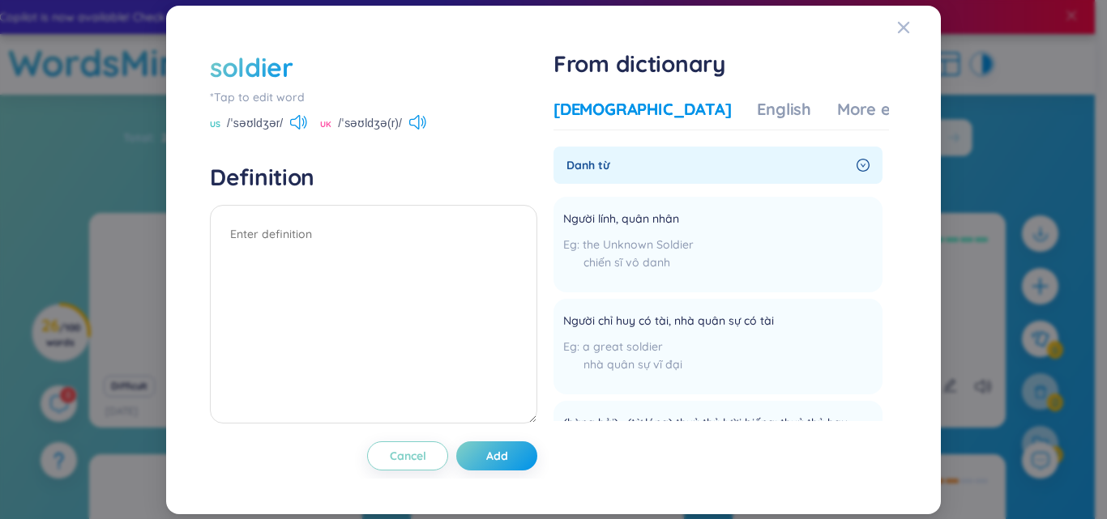
click at [237, 70] on div "soldier" at bounding box center [251, 67] width 83 height 36
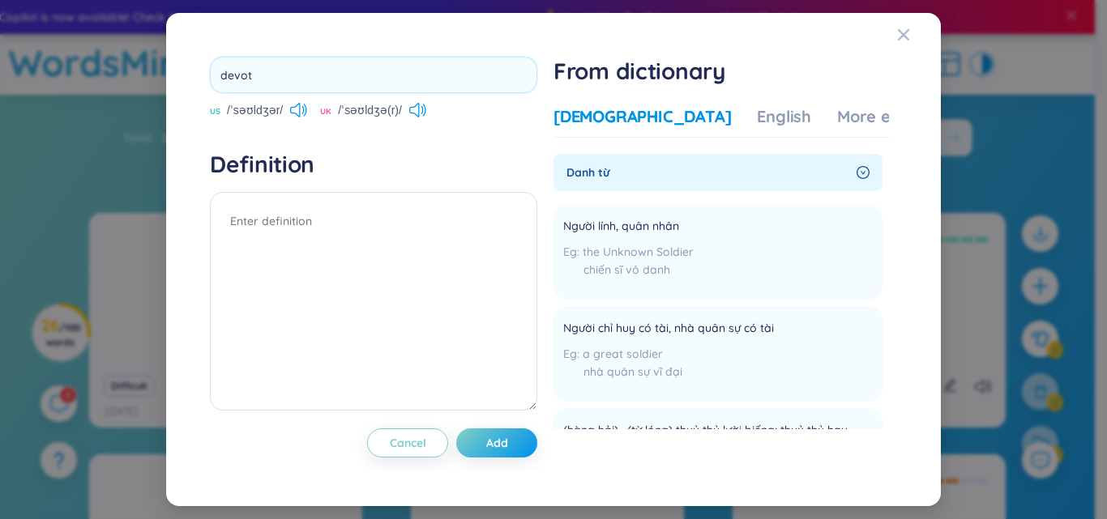
type input "devote"
click at [283, 151] on div "devote US /ˈsəʊldʒər/ [GEOGRAPHIC_DATA] /ˈsəʊldʒə(r)/ Definition Cancel Add" at bounding box center [373, 260] width 327 height 406
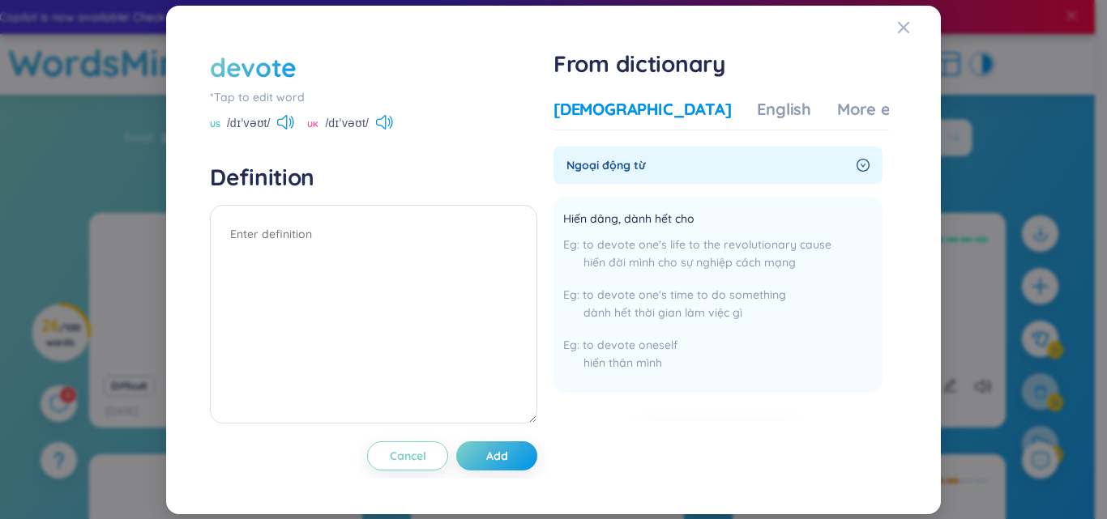
click at [267, 66] on div "devote" at bounding box center [253, 67] width 87 height 36
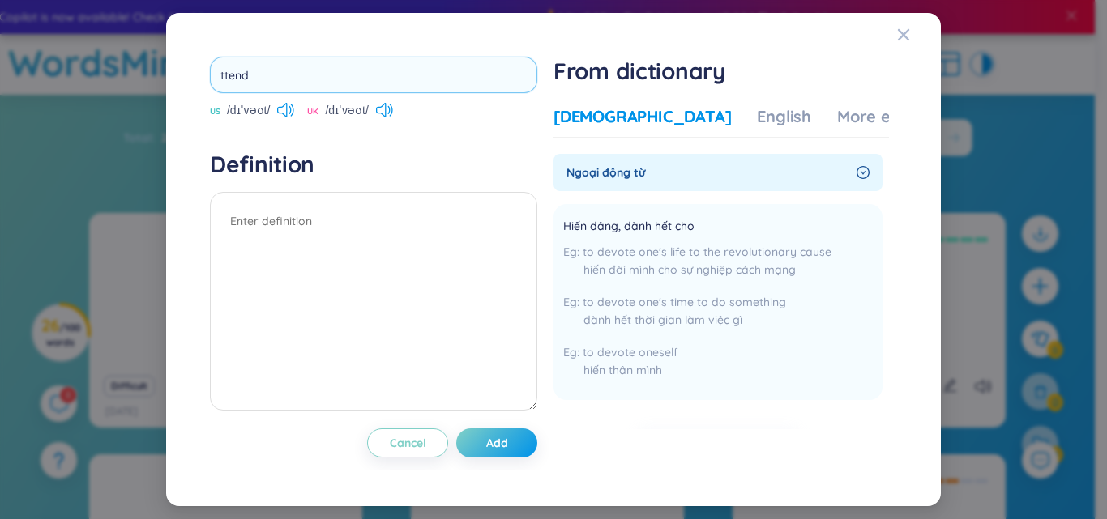
type input "attend"
